Goal: Information Seeking & Learning: Learn about a topic

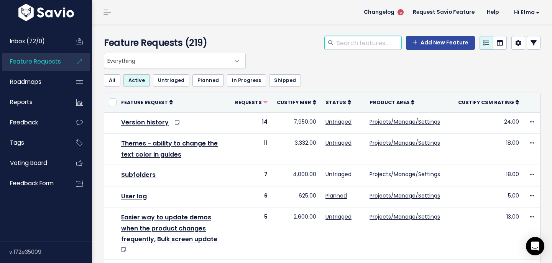
click at [368, 41] on input "search" at bounding box center [369, 43] width 66 height 14
type input "themes"
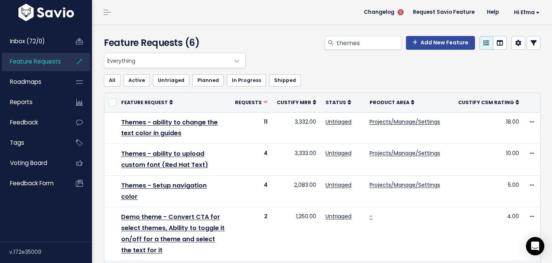
scroll to position [74, 0]
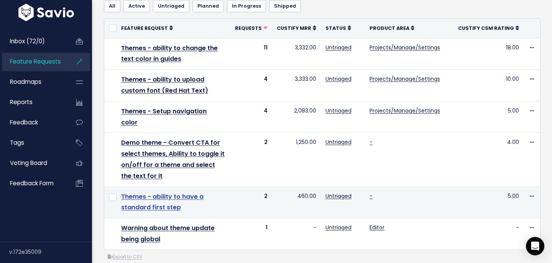
click at [146, 192] on link "Themes - ability to have a standard first step" at bounding box center [162, 202] width 82 height 20
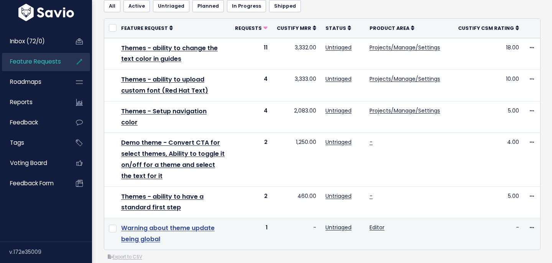
click at [184, 224] on link "Warning about theme update being global" at bounding box center [168, 234] width 94 height 20
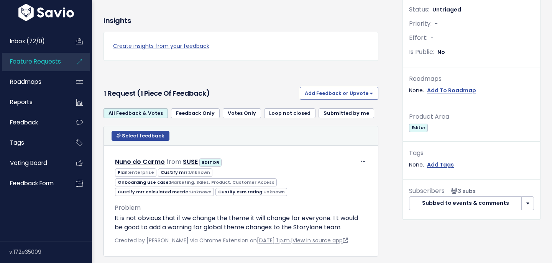
scroll to position [214, 0]
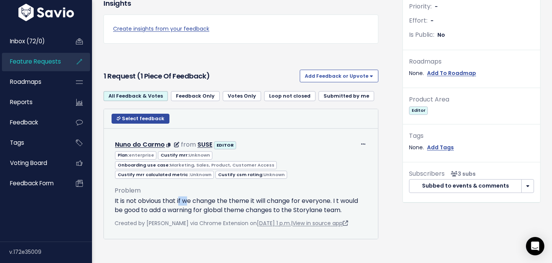
drag, startPoint x: 179, startPoint y: 188, endPoint x: 189, endPoint y: 190, distance: 10.2
click at [189, 197] on p "It is not obvious that if we change the theme it will change for everyone. I t …" at bounding box center [241, 206] width 253 height 18
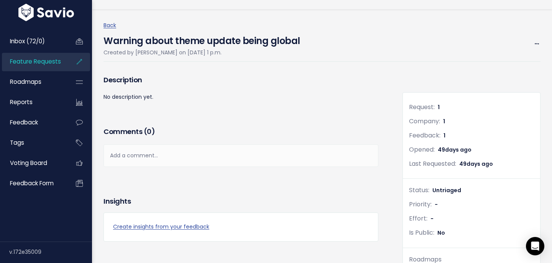
scroll to position [0, 0]
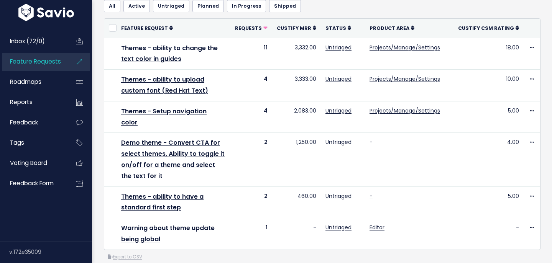
click at [49, 63] on span "Feature Requests" at bounding box center [35, 61] width 51 height 8
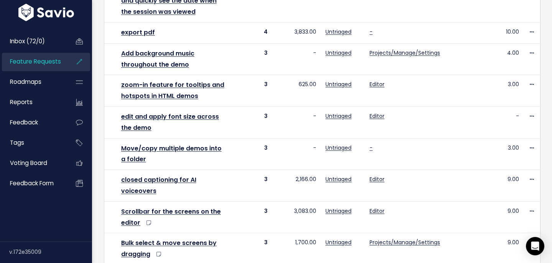
scroll to position [458, 0]
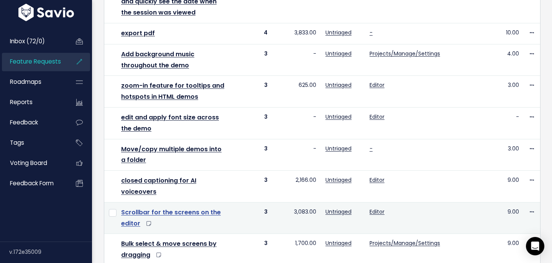
click at [170, 208] on link "Scrollbar for the screens on the editor" at bounding box center [171, 218] width 100 height 20
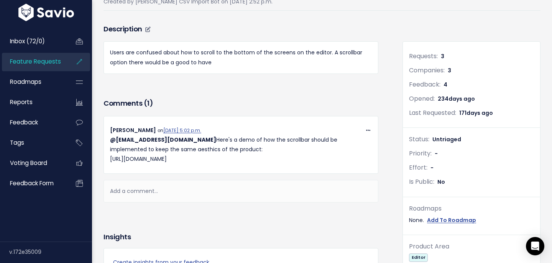
scroll to position [79, 0]
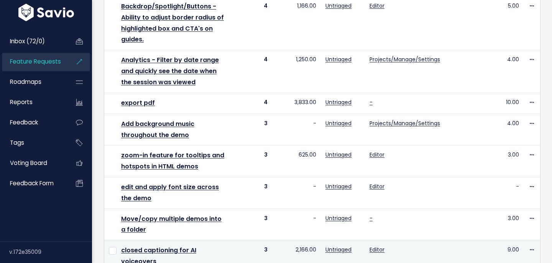
scroll to position [388, 0]
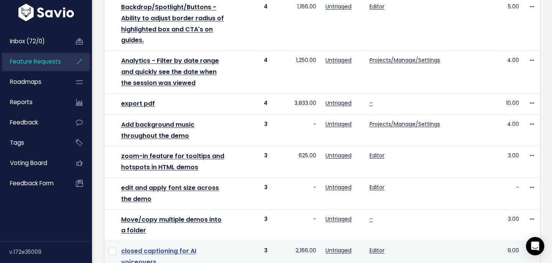
click at [193, 247] on link "closed captioning for AI voiceovers" at bounding box center [158, 257] width 75 height 20
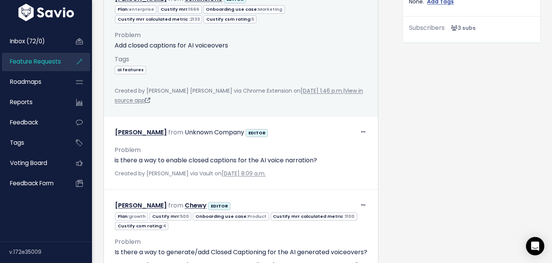
scroll to position [252, 0]
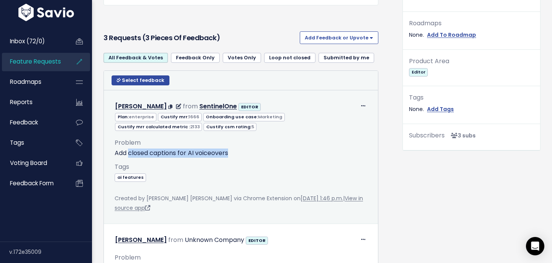
copy p "closed captions for AI voiceovers"
drag, startPoint x: 235, startPoint y: 153, endPoint x: 128, endPoint y: 154, distance: 107.3
click at [128, 154] on p "Add closed captions for AI voiceovers" at bounding box center [241, 153] width 253 height 9
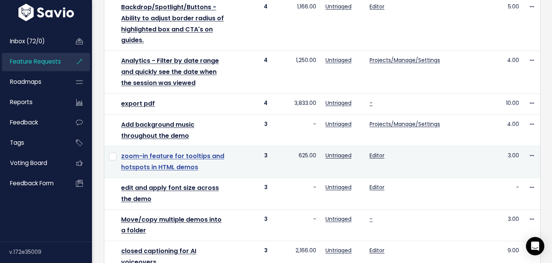
click at [194, 152] on link "zoom-in feature for tooltips and hotspots in HTML demos" at bounding box center [172, 162] width 103 height 20
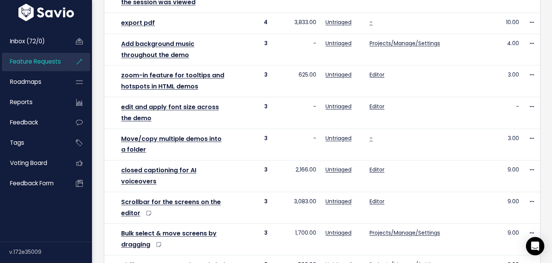
scroll to position [503, 0]
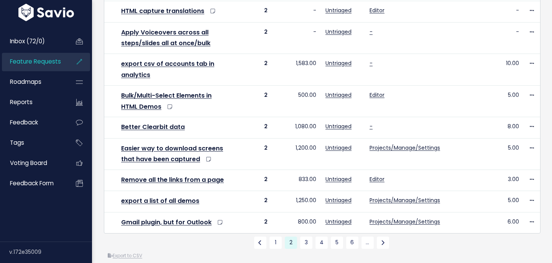
scroll to position [459, 0]
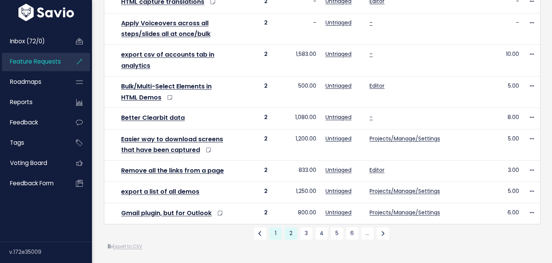
click at [276, 232] on link "1" at bounding box center [275, 234] width 12 height 12
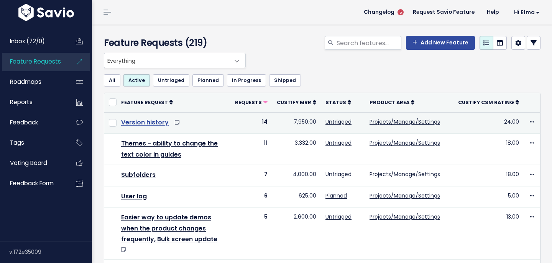
click at [149, 125] on link "Version history" at bounding box center [145, 122] width 48 height 9
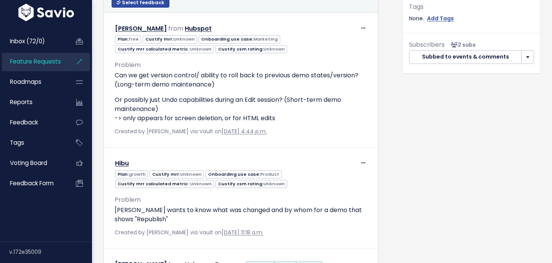
scroll to position [343, 0]
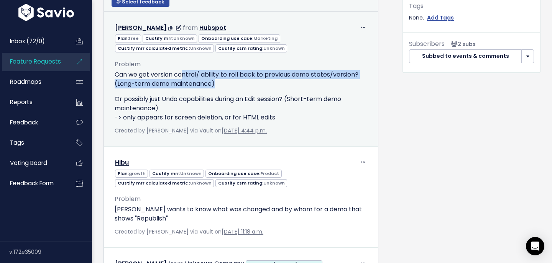
drag, startPoint x: 184, startPoint y: 75, endPoint x: 223, endPoint y: 83, distance: 39.5
click at [223, 82] on p "Can we get version control/ ability to roll back to previous demo states/versio…" at bounding box center [241, 79] width 253 height 18
click at [223, 83] on p "Can we get version control/ ability to roll back to previous demo states/versio…" at bounding box center [241, 79] width 253 height 18
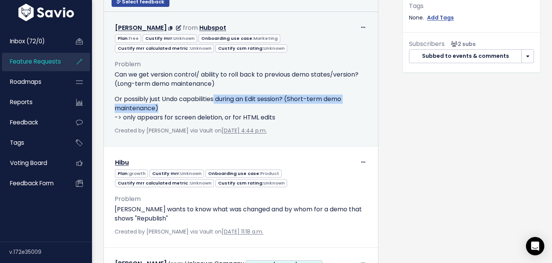
drag, startPoint x: 215, startPoint y: 99, endPoint x: 177, endPoint y: 105, distance: 38.1
click at [177, 105] on p "Or possibly just Undo capabilities during an Edit session? (Short-term demo mai…" at bounding box center [241, 109] width 253 height 28
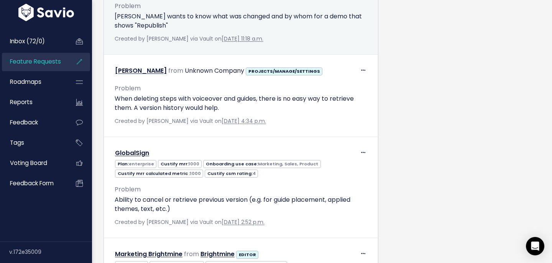
scroll to position [532, 0]
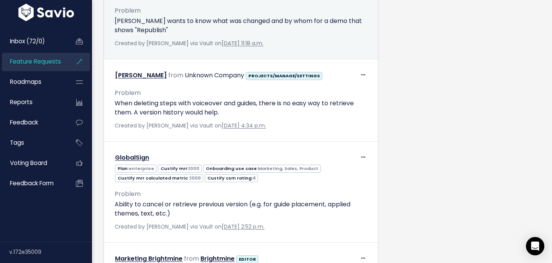
drag, startPoint x: 211, startPoint y: 25, endPoint x: 124, endPoint y: 17, distance: 87.4
click at [125, 17] on p "Hibu wants to know what was changed and by whom for a demo that shows "Republis…" at bounding box center [241, 25] width 253 height 18
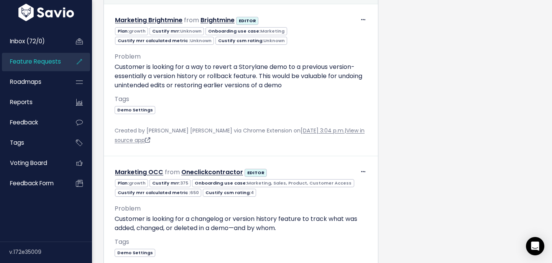
scroll to position [772, 0]
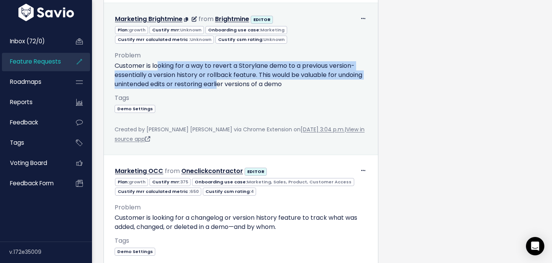
drag, startPoint x: 157, startPoint y: 68, endPoint x: 217, endPoint y: 84, distance: 62.3
click at [217, 84] on p "Customer is looking for a way to revert a Storylane demo to a previous version-…" at bounding box center [241, 75] width 253 height 28
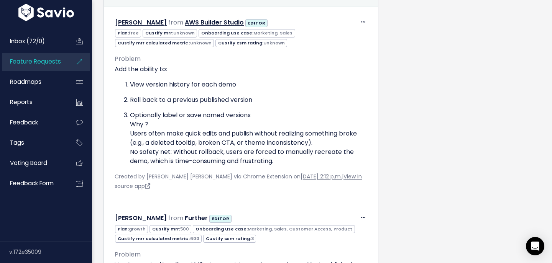
scroll to position [1064, 0]
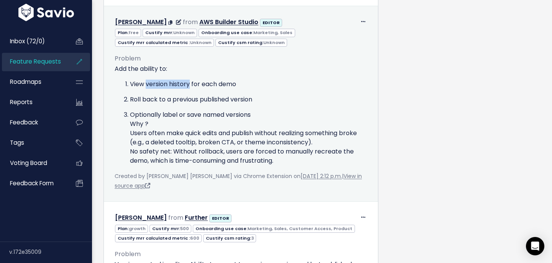
drag, startPoint x: 148, startPoint y: 66, endPoint x: 190, endPoint y: 63, distance: 42.6
click at [190, 80] on p "View version history for each demo" at bounding box center [248, 84] width 237 height 9
copy p "version history"
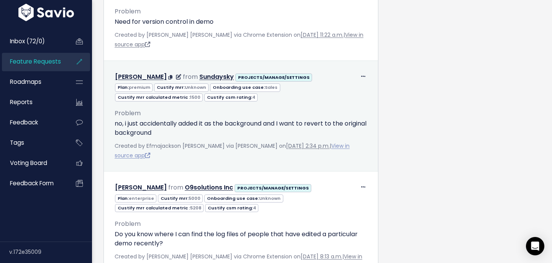
scroll to position [1452, 0]
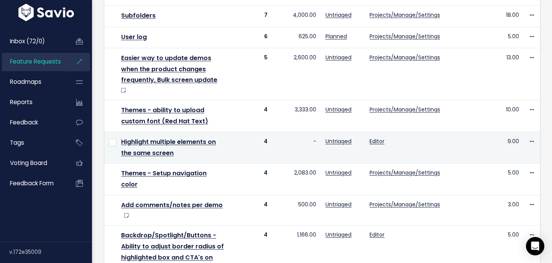
scroll to position [161, 0]
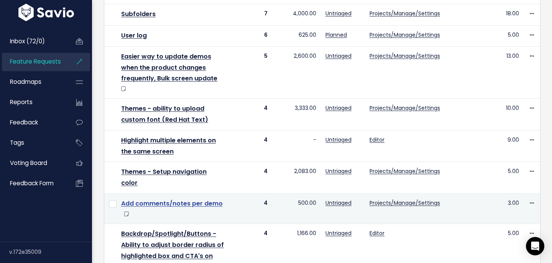
click at [189, 199] on link "Add comments/notes per demo" at bounding box center [172, 203] width 102 height 9
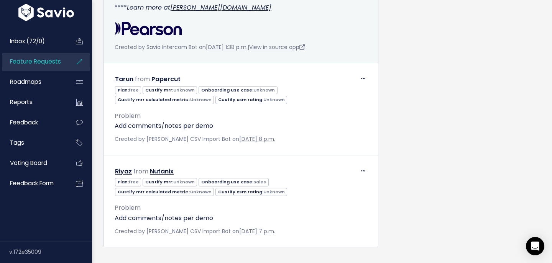
scroll to position [816, 0]
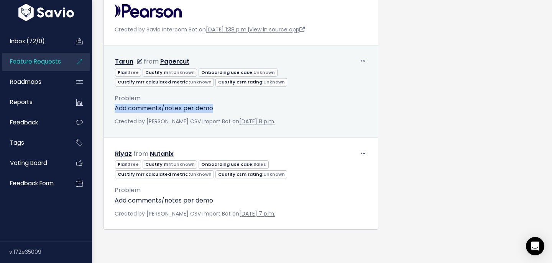
drag, startPoint x: 226, startPoint y: 109, endPoint x: 116, endPoint y: 110, distance: 110.0
click at [116, 110] on p "Add comments/notes per demo" at bounding box center [241, 108] width 253 height 9
copy p "Add comments/notes per demo"
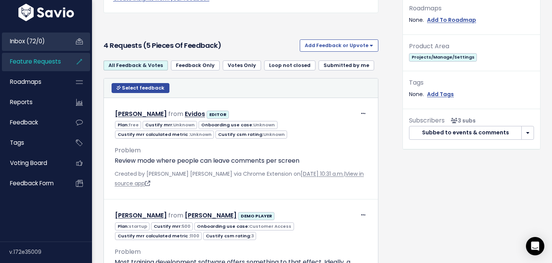
scroll to position [228, 0]
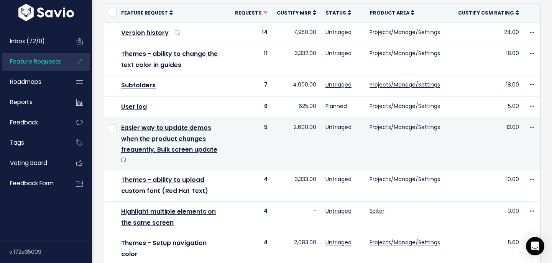
scroll to position [93, 0]
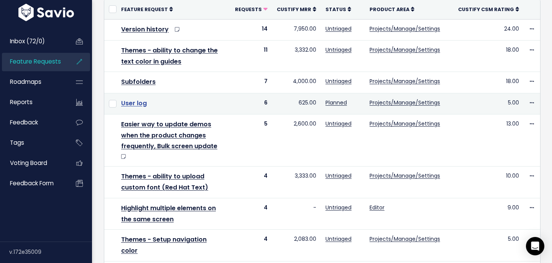
click at [137, 104] on link "User log" at bounding box center [134, 103] width 26 height 9
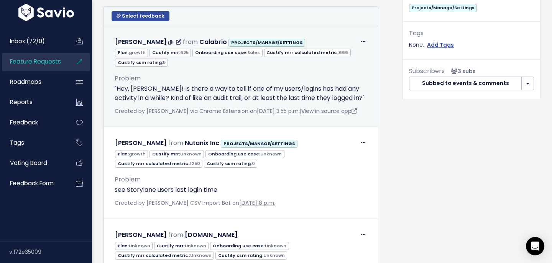
scroll to position [315, 0]
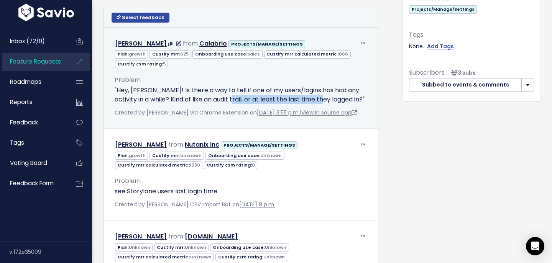
drag, startPoint x: 219, startPoint y: 99, endPoint x: 329, endPoint y: 100, distance: 110.0
click at [328, 100] on p ""Hey, [PERSON_NAME]! Is there a way to tell if one of my users/logins has had a…" at bounding box center [241, 95] width 253 height 18
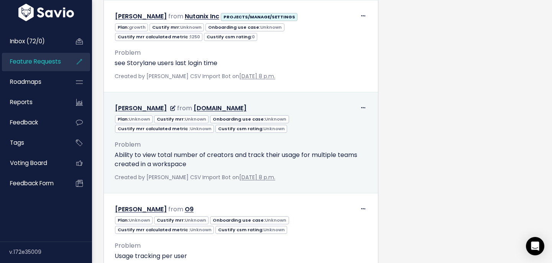
scroll to position [592, 0]
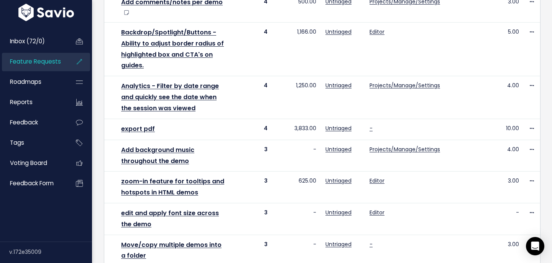
scroll to position [503, 0]
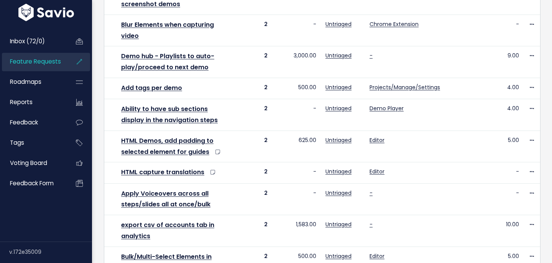
scroll to position [379, 0]
